Goal: Use online tool/utility

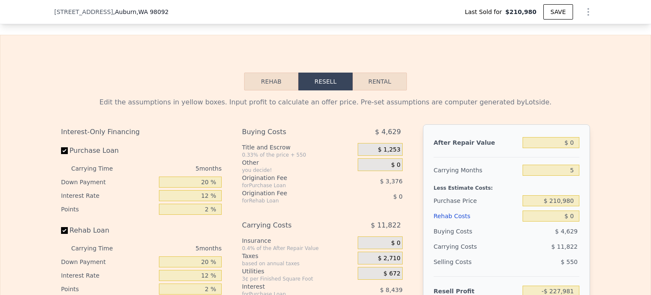
scroll to position [1195, 0]
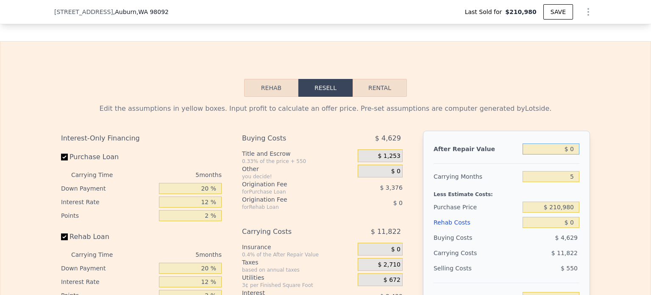
drag, startPoint x: 568, startPoint y: 161, endPoint x: 573, endPoint y: 161, distance: 5.2
click at [573, 154] on input "$ 0" at bounding box center [551, 148] width 57 height 11
type input "$ 650"
type input "-$ 227,378"
type input "$ 6"
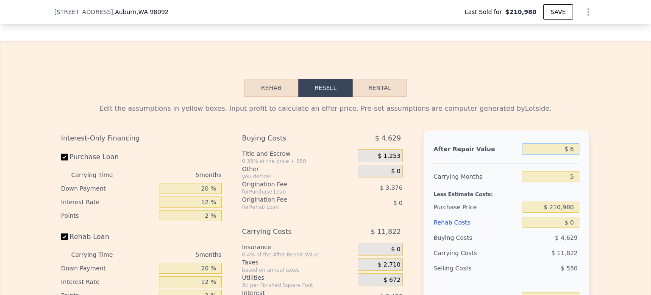
type input "-$ 227,975"
type input "$ 640"
type input "-$ 227,387"
type input "$ 64,000"
type input "-$ 222,047"
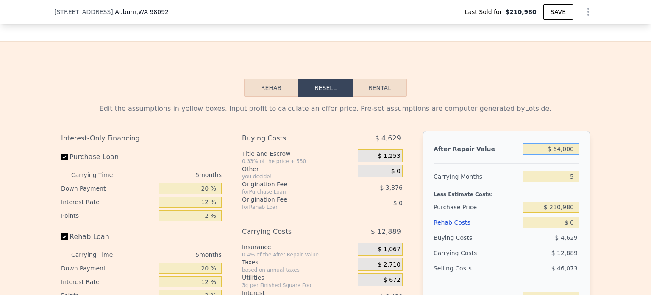
type input "$ 640,000"
type input "$ 365,429"
type input "$ 640"
type input "-$ 168,640"
type input "$ 64"
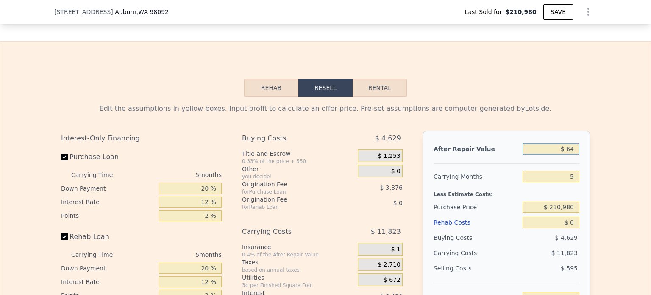
type input "-$ 227,922"
type input "$ 6"
type input "-$ 227,975"
type input "$ 63"
type input "-$ 227,923"
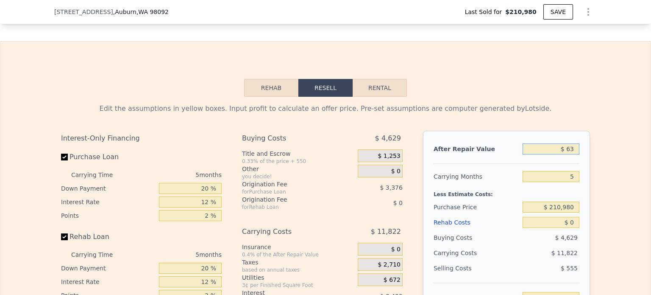
type input "$ 635"
type input "-$ 227,392"
type input "$ 635,000"
type input "$ 360,793"
type input "$ 635,000"
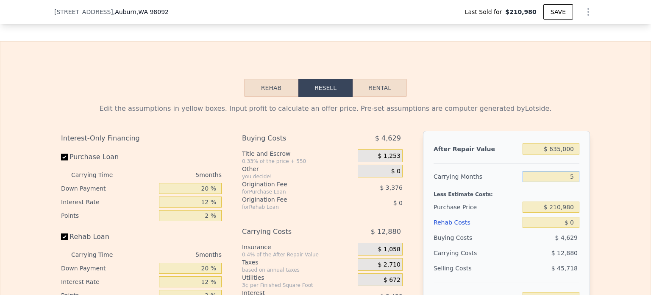
drag, startPoint x: 563, startPoint y: 187, endPoint x: 578, endPoint y: 188, distance: 14.4
click at [578, 188] on div "After Repair Value $ 635,000 Carrying Months 5 Less Estimate Costs: Purchase Pr…" at bounding box center [506, 249] width 167 height 236
type input "9"
type input "$ 350,488"
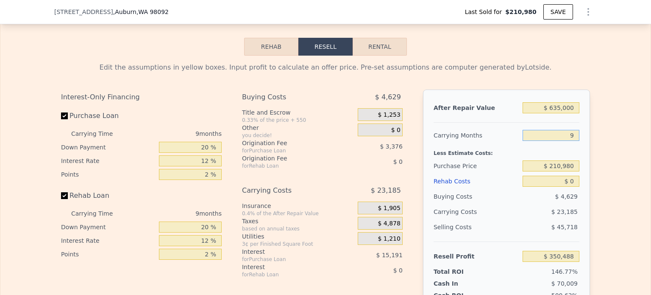
scroll to position [1280, 0]
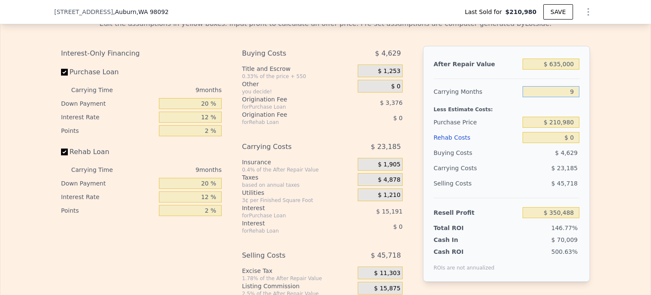
type input "9"
drag, startPoint x: 568, startPoint y: 148, endPoint x: 578, endPoint y: 148, distance: 10.2
click at [577, 148] on div "After Repair Value $ 635,000 Carrying Months 9 Less Estimate Costs: Purchase Pr…" at bounding box center [506, 164] width 167 height 236
type input "$ 120,000"
type input "$ 219,928"
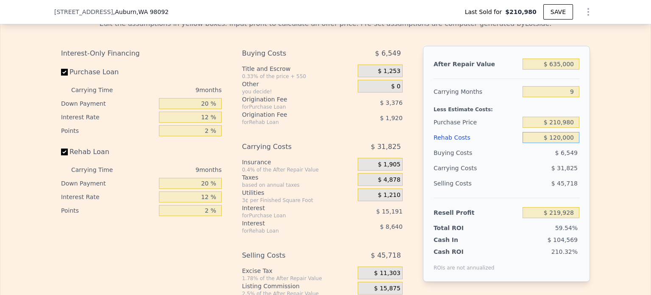
type input "$ 120,000"
click at [595, 144] on div "Edit the assumptions in yellow boxes. Input profit to calculate an offer price.…" at bounding box center [325, 169] width 650 height 315
drag, startPoint x: 549, startPoint y: 134, endPoint x: 593, endPoint y: 137, distance: 44.2
click at [593, 137] on div "Edit the assumptions in yellow boxes. Input profit to calculate an offer price.…" at bounding box center [325, 169] width 543 height 315
type input "$ 425,000"
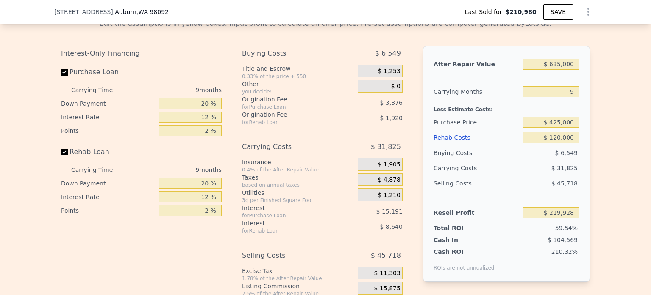
click at [599, 134] on div "Edit the assumptions in yellow boxes. Input profit to calculate an offer price.…" at bounding box center [325, 169] width 650 height 315
type input "-$ 13,636"
drag, startPoint x: 552, startPoint y: 150, endPoint x: 605, endPoint y: 151, distance: 53.0
click at [605, 151] on div "Edit the assumptions in yellow boxes. Input profit to calculate an offer price.…" at bounding box center [325, 169] width 650 height 315
type input "$ 1"
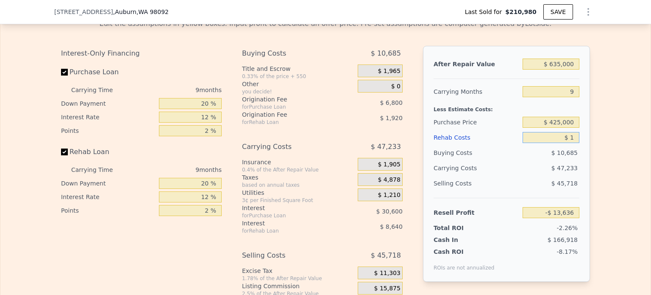
type input "$ 116,923"
type input "$ 80"
type input "$ 116,834"
type input "$ 8,000"
type input "$ 108,220"
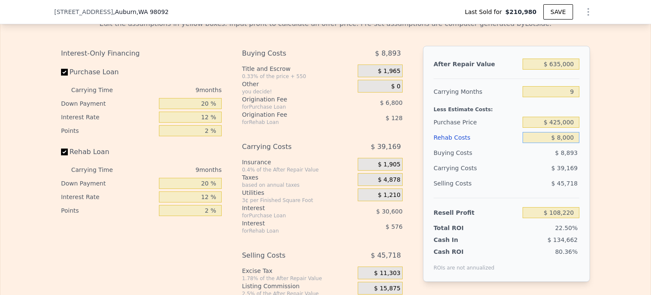
type input "$ 80,000"
type input "$ 29,884"
type input "$ 80,000"
click at [605, 159] on div "Edit the assumptions in yellow boxes. Input profit to calculate an offer price.…" at bounding box center [325, 169] width 650 height 315
drag, startPoint x: 551, startPoint y: 136, endPoint x: 600, endPoint y: 136, distance: 48.7
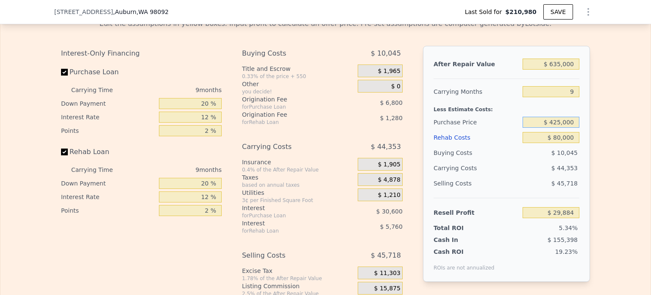
click at [598, 136] on div "Edit the assumptions in yellow boxes. Input profit to calculate an offer price.…" at bounding box center [325, 169] width 650 height 315
type input "$ 400,000"
click at [600, 137] on div "Edit the assumptions in yellow boxes. Input profit to calculate an offer price.…" at bounding box center [325, 169] width 650 height 315
type input "$ 57,167"
drag, startPoint x: 565, startPoint y: 102, endPoint x: 574, endPoint y: 102, distance: 9.3
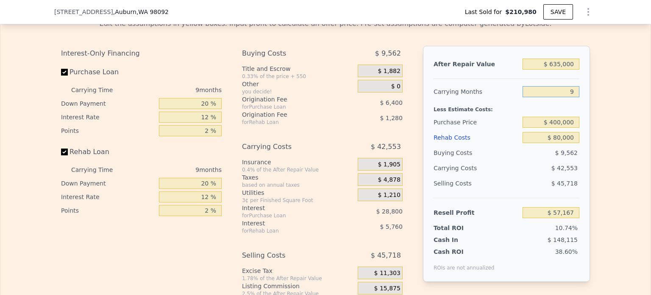
click at [573, 97] on input "9" at bounding box center [551, 91] width 57 height 11
type input "6"
type input "$ 71,351"
type input "6"
click at [614, 163] on div "Edit the assumptions in yellow boxes. Input profit to calculate an offer price.…" at bounding box center [325, 169] width 650 height 315
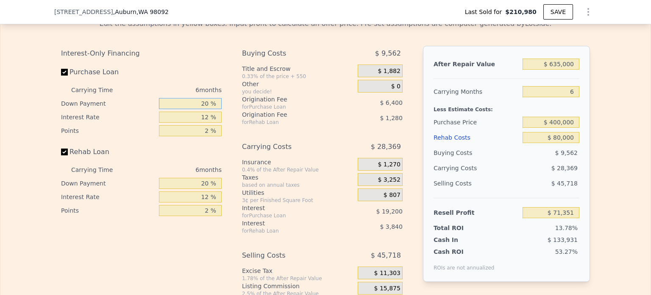
drag, startPoint x: 206, startPoint y: 116, endPoint x: 200, endPoint y: 115, distance: 6.8
click at [200, 109] on input "20 %" at bounding box center [190, 103] width 63 height 11
type input "5 %"
type input "$ 66,551"
type input "5 %"
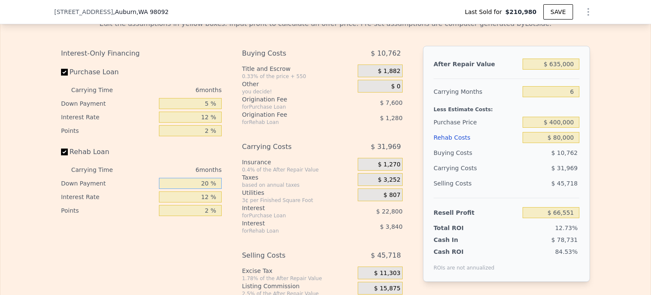
drag, startPoint x: 205, startPoint y: 196, endPoint x: 192, endPoint y: 195, distance: 13.2
click at [193, 189] on input "20 %" at bounding box center [190, 183] width 63 height 11
type input "5 %"
type input "$ 65,591"
type input "5 %"
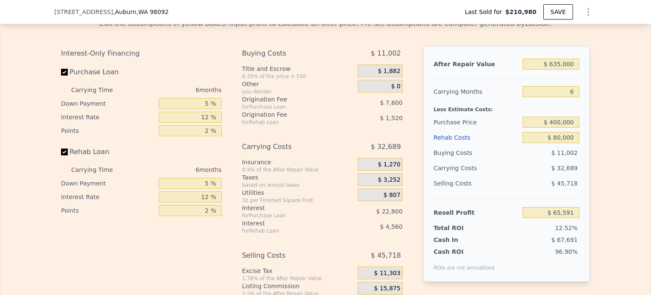
click at [230, 189] on div "Interest-Only Financing Purchase Loan Carrying Time 6 months Down Payment 5 % I…" at bounding box center [325, 186] width 529 height 281
drag, startPoint x: 554, startPoint y: 150, endPoint x: 579, endPoint y: 152, distance: 25.9
click at [579, 152] on div "After Repair Value $ 635,000 Carrying Months 6 Less Estimate Costs: Purchase Pr…" at bounding box center [506, 164] width 167 height 236
drag, startPoint x: 553, startPoint y: 78, endPoint x: 589, endPoint y: 83, distance: 36.0
click at [587, 82] on div "Edit the assumptions in yellow boxes. Input profit to calculate an offer price.…" at bounding box center [325, 169] width 543 height 315
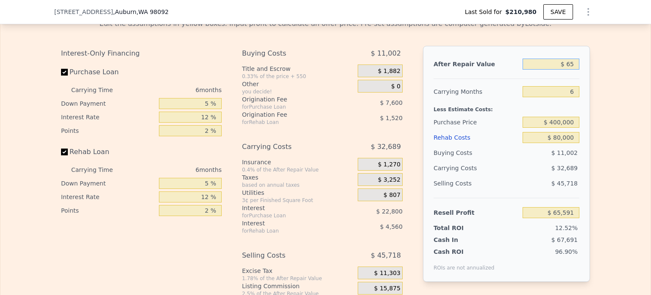
type input "$ 650"
type input "-$ 522,368"
type input "$ 650,000"
type input "$ 79,494"
type input "$ 650,000"
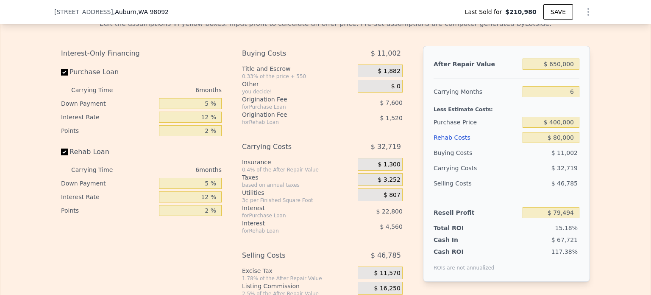
click at [593, 120] on div "Edit the assumptions in yellow boxes. Input profit to calculate an offer price.…" at bounding box center [325, 169] width 650 height 315
drag, startPoint x: 553, startPoint y: 148, endPoint x: 584, endPoint y: 153, distance: 31.3
click at [583, 153] on div "After Repair Value $ 650,000 Carrying Months 6 Less Estimate Costs: Purchase Pr…" at bounding box center [506, 164] width 167 height 236
type input "$ 120"
type input "$ 165,446"
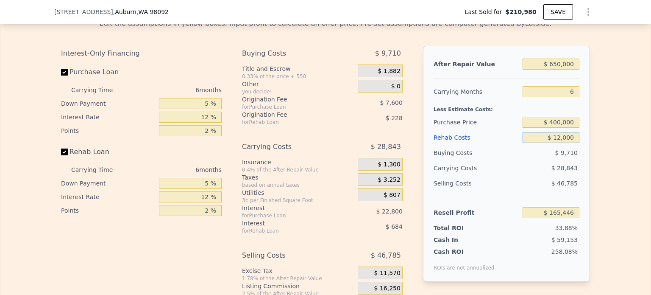
type input "$ 120,000"
type input "$ 36,454"
type input "$ 120,000"
click at [622, 182] on div "Edit the assumptions in yellow boxes. Input profit to calculate an offer price.…" at bounding box center [325, 169] width 650 height 315
drag, startPoint x: 551, startPoint y: 135, endPoint x: 573, endPoint y: 137, distance: 21.8
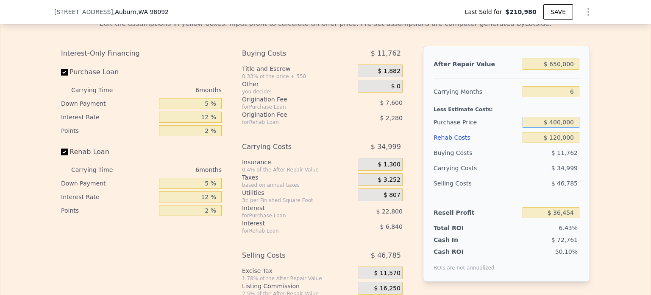
click at [573, 128] on input "$ 400,000" at bounding box center [551, 122] width 57 height 11
type input "$ 380,000"
click at [624, 147] on div "Edit the assumptions in yellow boxes. Input profit to calculate an offer price.…" at bounding box center [325, 169] width 650 height 315
type input "$ 58,041"
drag, startPoint x: 551, startPoint y: 134, endPoint x: 608, endPoint y: 136, distance: 57.3
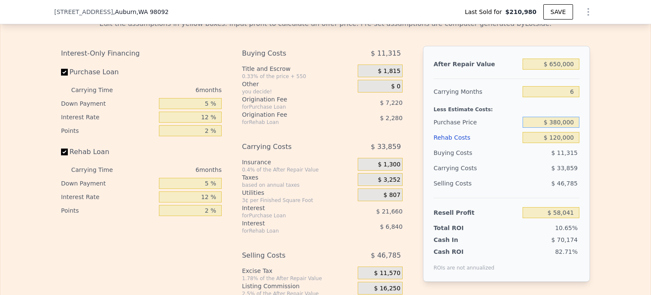
click at [608, 136] on div "Edit the assumptions in yellow boxes. Input profit to calculate an offer price.…" at bounding box center [325, 169] width 650 height 315
drag, startPoint x: 550, startPoint y: 152, endPoint x: 591, endPoint y: 156, distance: 41.0
click at [591, 156] on div "Edit the assumptions in yellow boxes. Input profit to calculate an offer price.…" at bounding box center [325, 169] width 543 height 315
drag, startPoint x: 551, startPoint y: 133, endPoint x: 585, endPoint y: 137, distance: 35.0
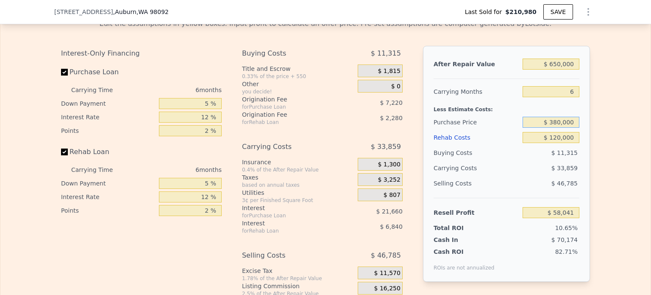
click at [585, 137] on div "After Repair Value $ 650,000 Carrying Months 6 Less Estimate Costs: Purchase Pr…" at bounding box center [506, 164] width 167 height 236
drag, startPoint x: 560, startPoint y: 150, endPoint x: 580, endPoint y: 150, distance: 19.9
click at [580, 150] on div "After Repair Value $ 650,000 Carrying Months 6 Less Estimate Costs: Purchase Pr…" at bounding box center [506, 164] width 167 height 236
type input "$ 100"
type input "$ 187,053"
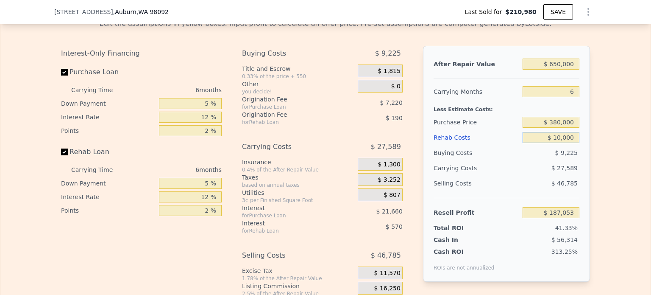
type input "$ 100,000"
type input "$ 79,561"
type input "$ 100,000"
click at [600, 155] on div "Edit the assumptions in yellow boxes. Input profit to calculate an offer price.…" at bounding box center [325, 169] width 650 height 315
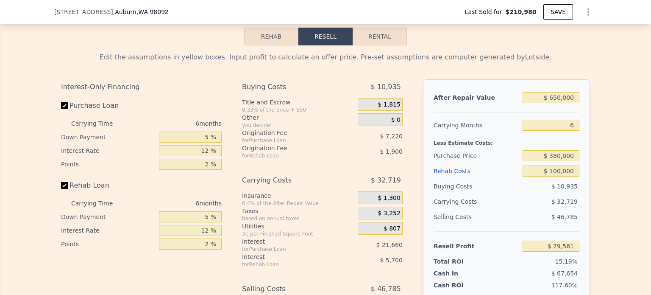
scroll to position [1237, 0]
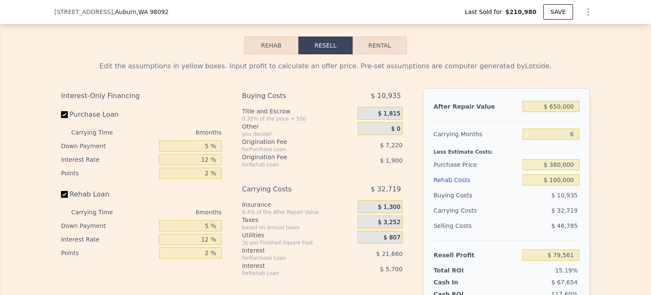
type input "$ 613,000"
type input "5"
type input "$ 0"
type input "$ 340,395"
